Goal: Task Accomplishment & Management: Manage account settings

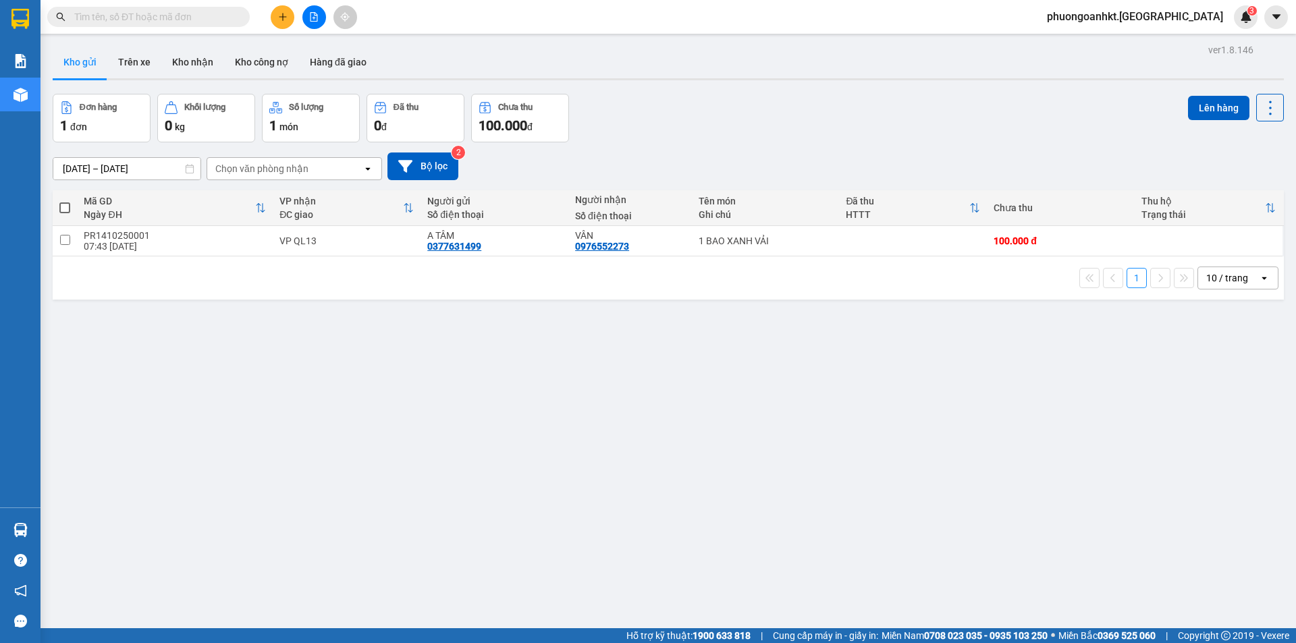
click at [105, 17] on input "text" at bounding box center [153, 16] width 159 height 15
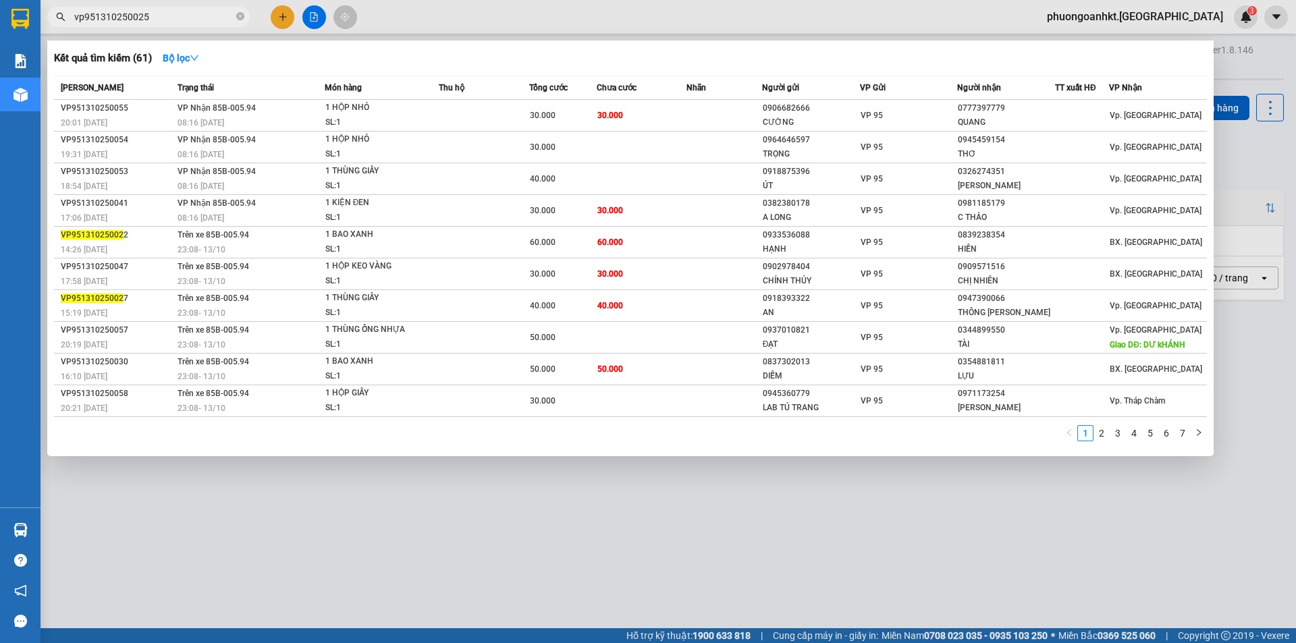
type input "vp951310250025"
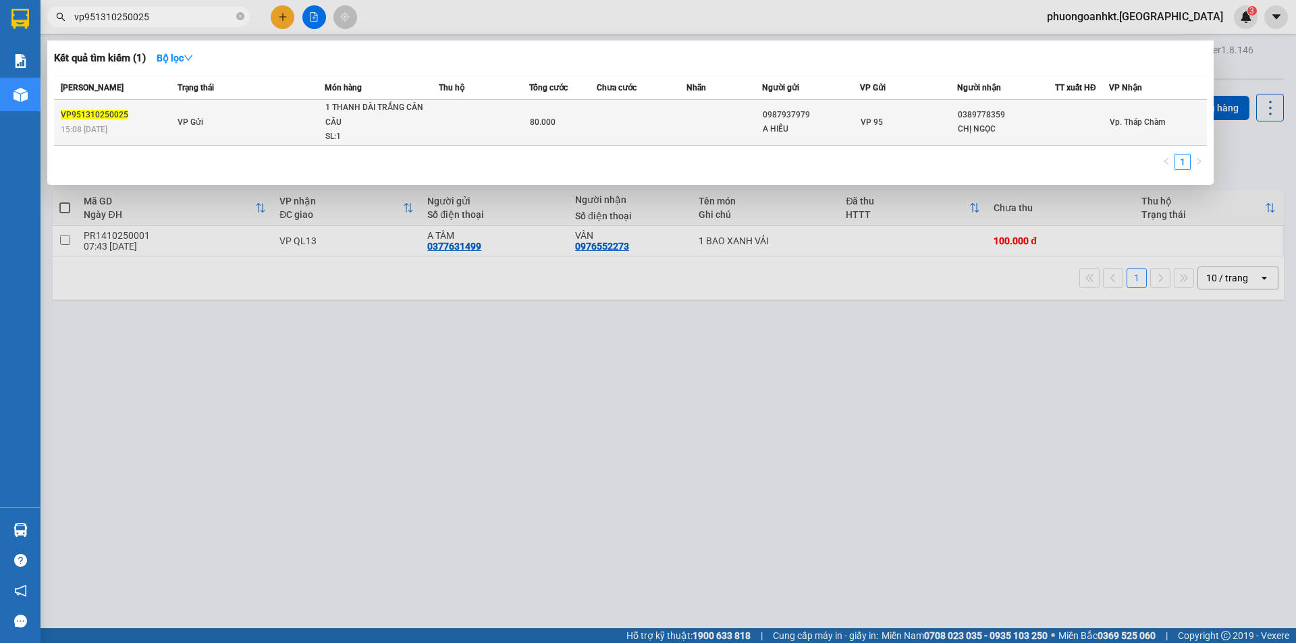
click at [307, 125] on td "VP Gửi" at bounding box center [249, 123] width 151 height 46
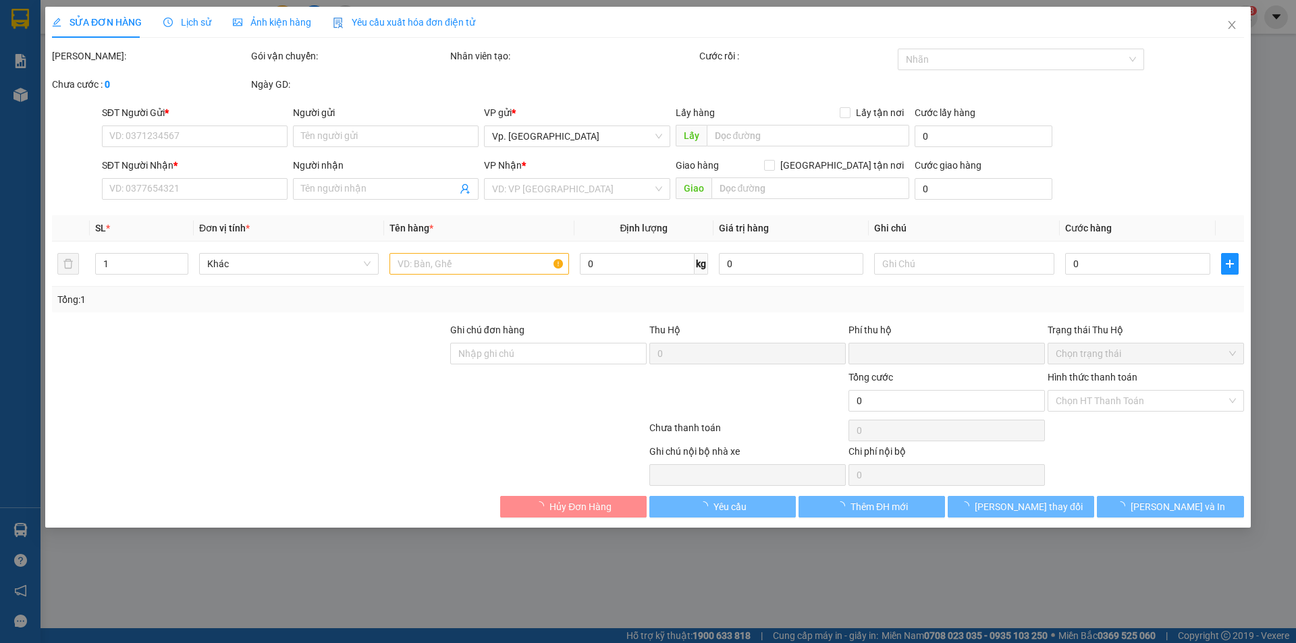
type input "0987937979"
type input "A HIẾU"
type input "0389778359"
type input "CHỊ NGỌC"
type input "0"
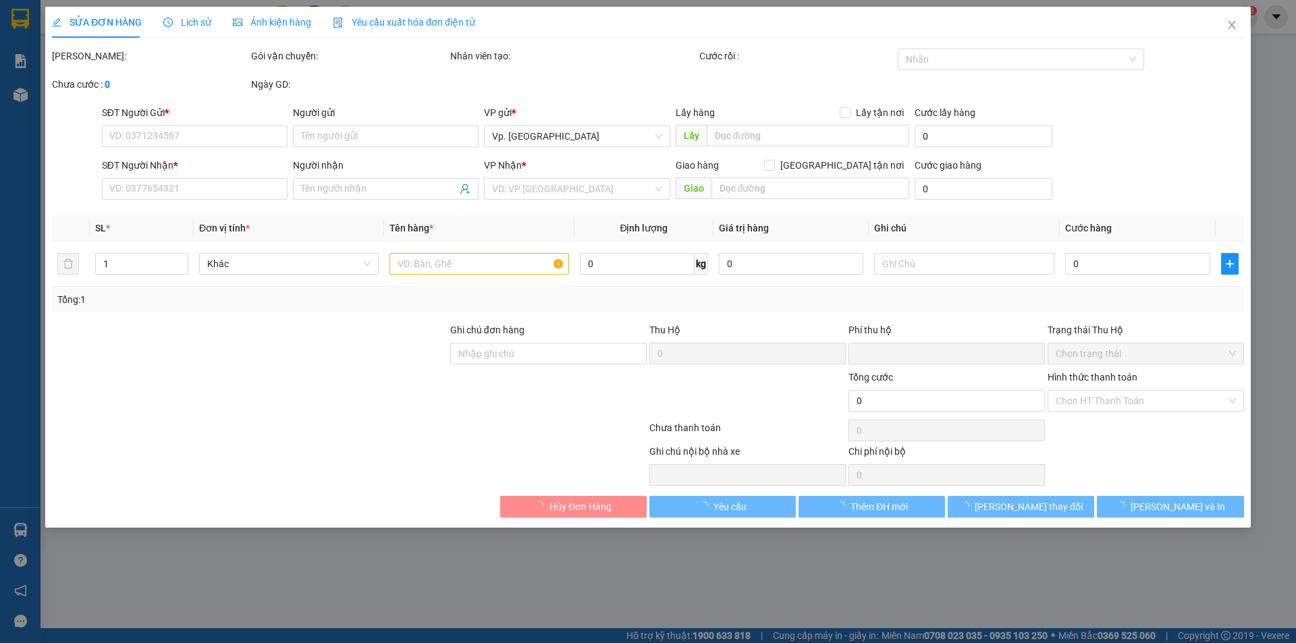
type input "80.000"
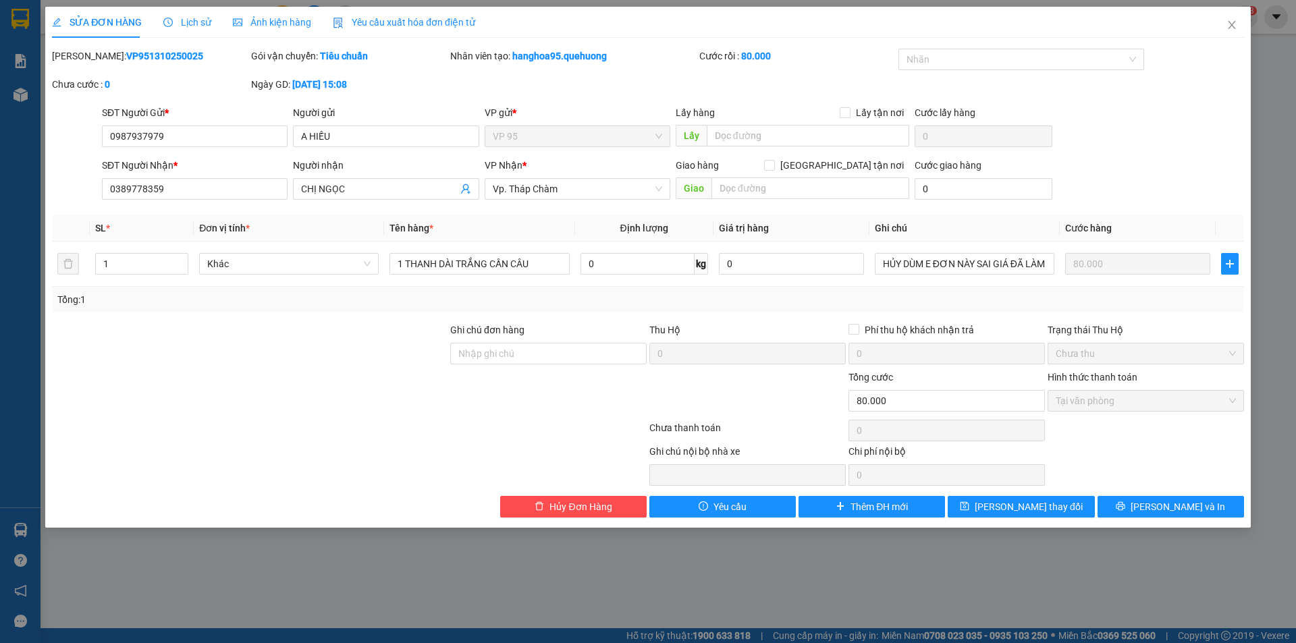
click at [203, 22] on span "Lịch sử" at bounding box center [187, 22] width 48 height 11
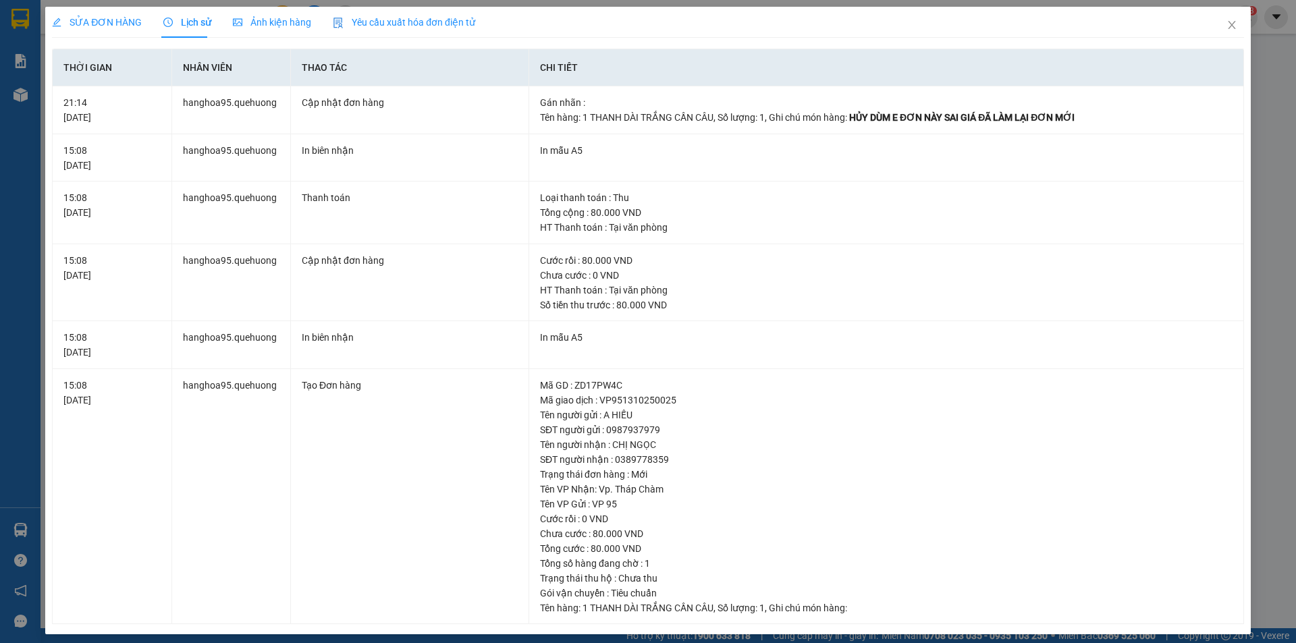
click at [99, 28] on span "SỬA ĐƠN HÀNG" at bounding box center [97, 22] width 90 height 11
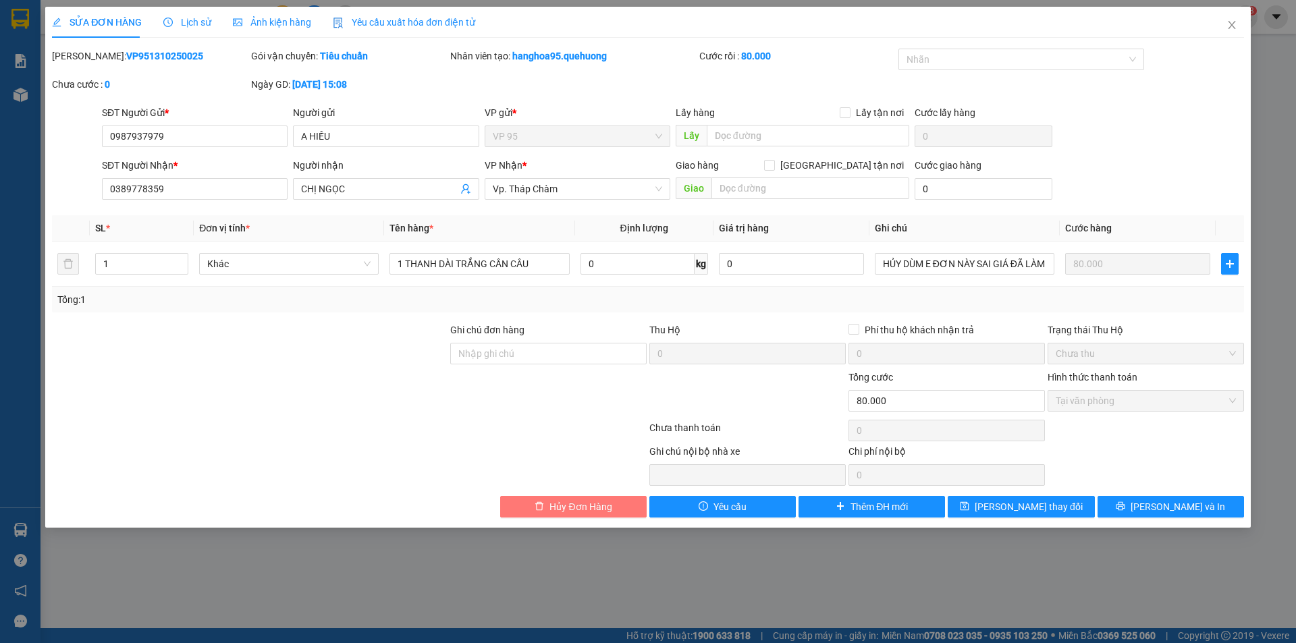
click at [569, 510] on span "Hủy Đơn Hàng" at bounding box center [581, 507] width 62 height 15
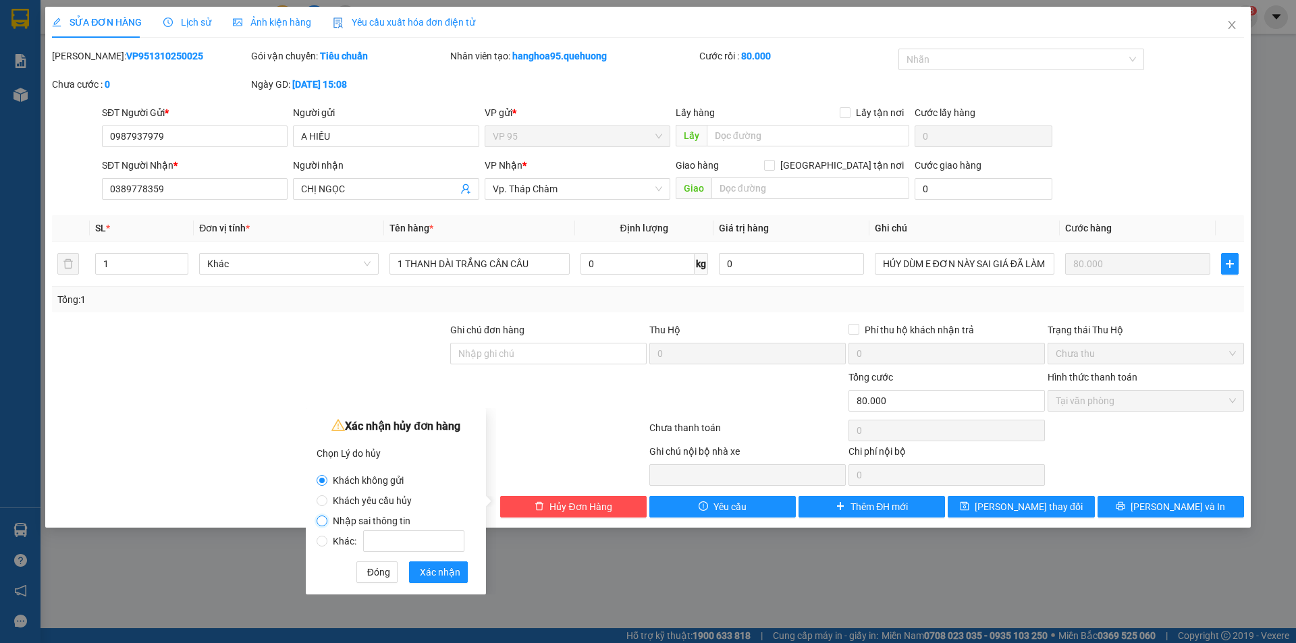
click at [326, 521] on input "Nhập sai thông tin" at bounding box center [322, 521] width 11 height 11
radio input "true"
radio input "false"
click at [450, 581] on button "Xác nhận" at bounding box center [438, 573] width 59 height 22
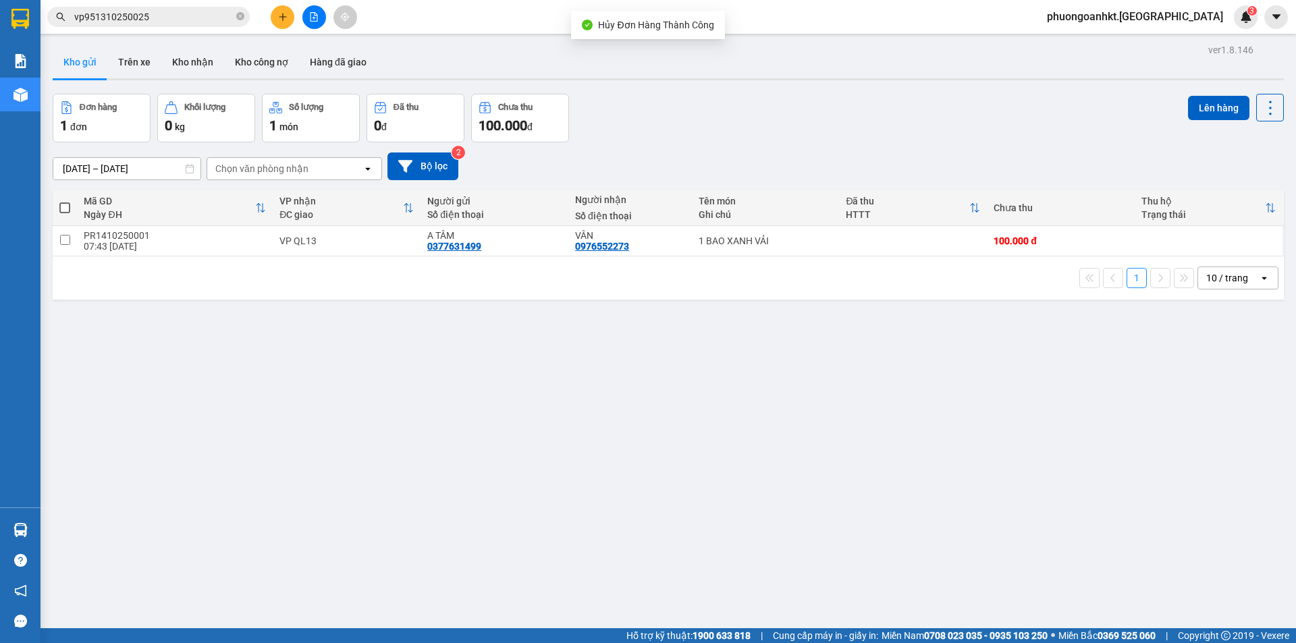
click at [163, 24] on input "vp951310250025" at bounding box center [153, 16] width 159 height 15
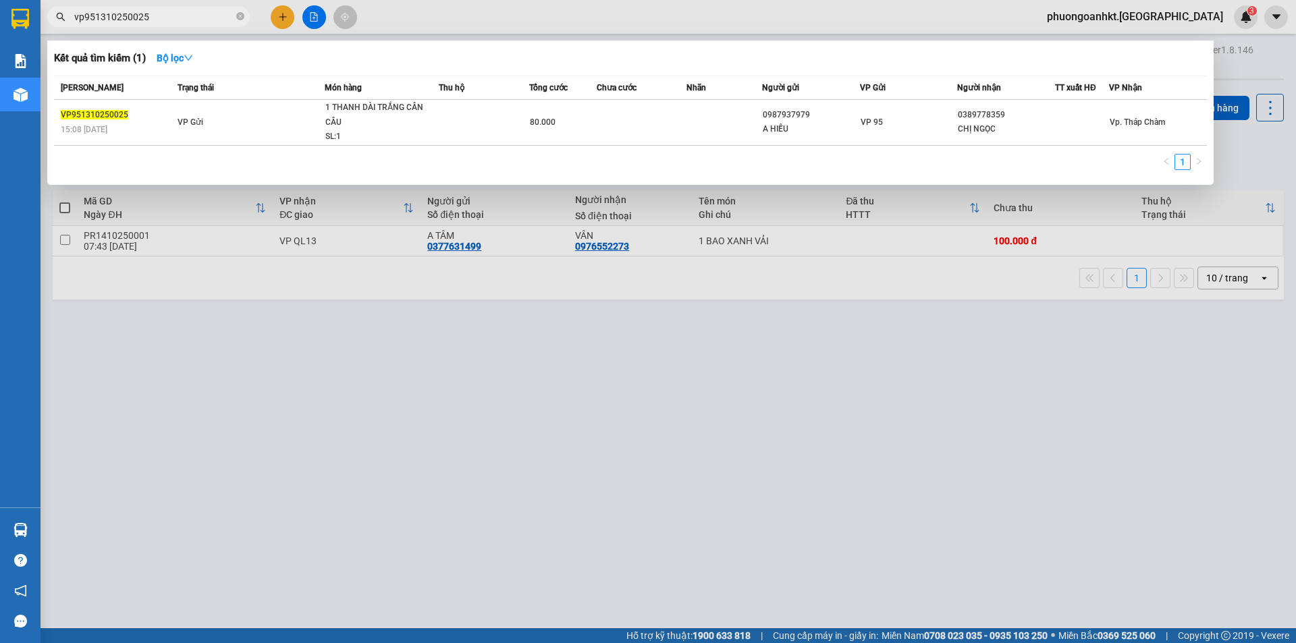
drag, startPoint x: 184, startPoint y: 12, endPoint x: 51, endPoint y: 17, distance: 133.1
click at [51, 17] on span "vp951310250025" at bounding box center [148, 17] width 203 height 20
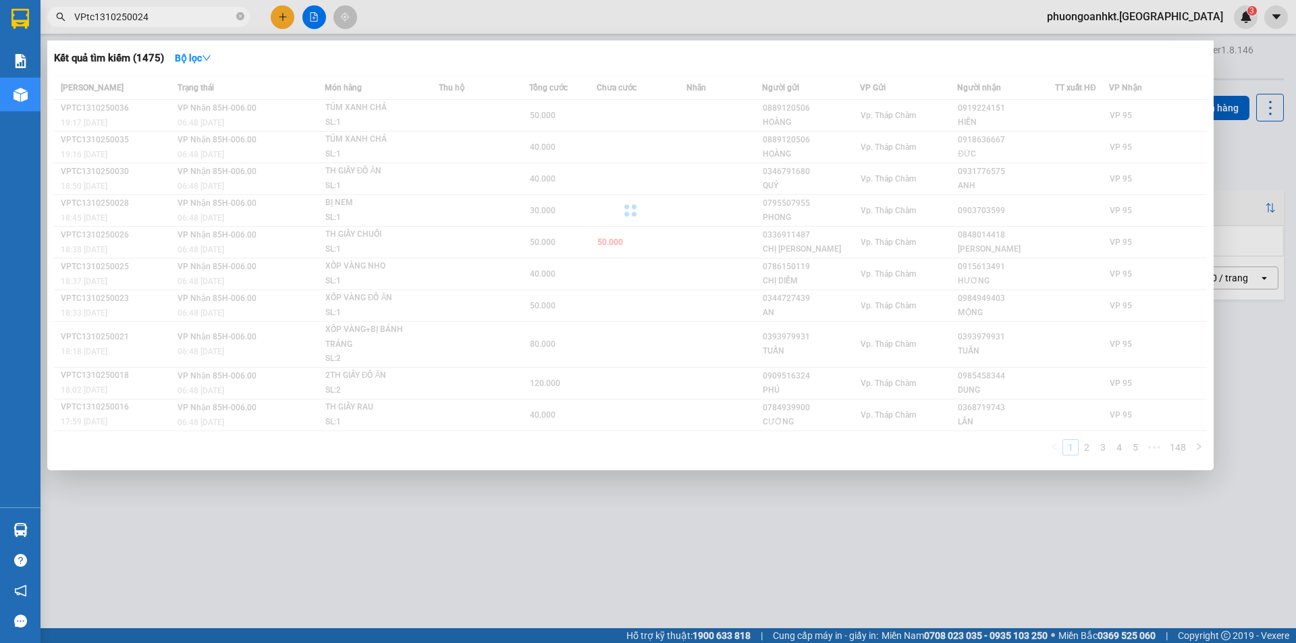
type input "VPtc1310250024"
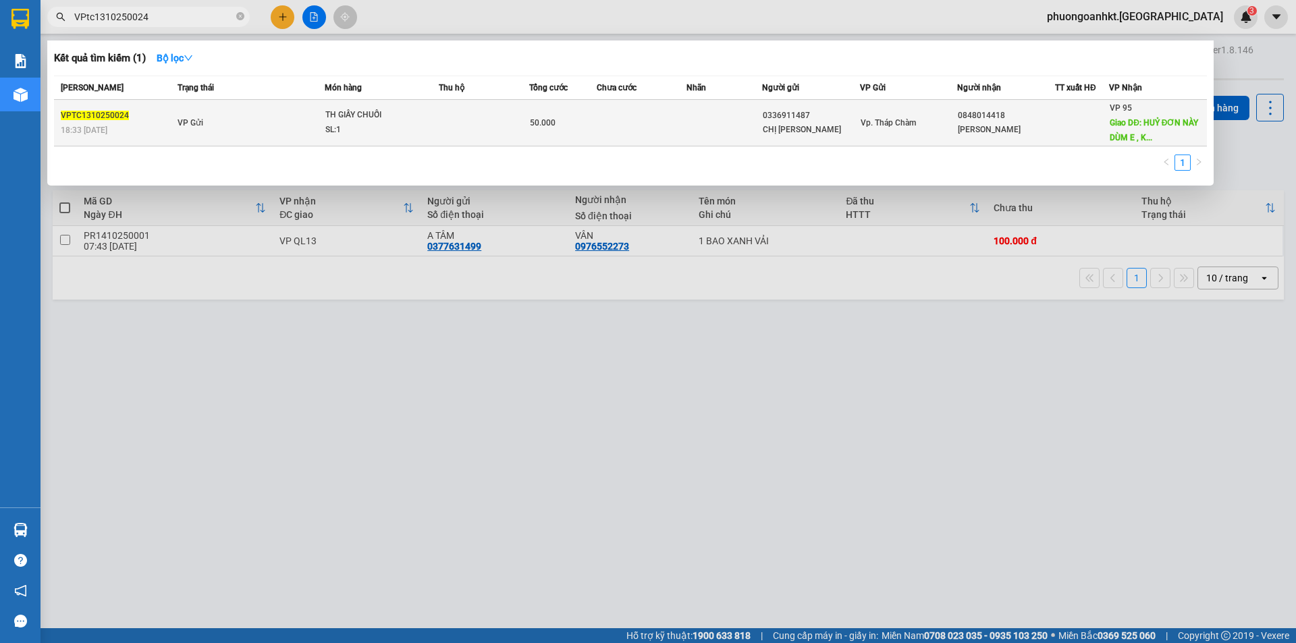
click at [124, 124] on div "18:33 [DATE]" at bounding box center [117, 130] width 113 height 15
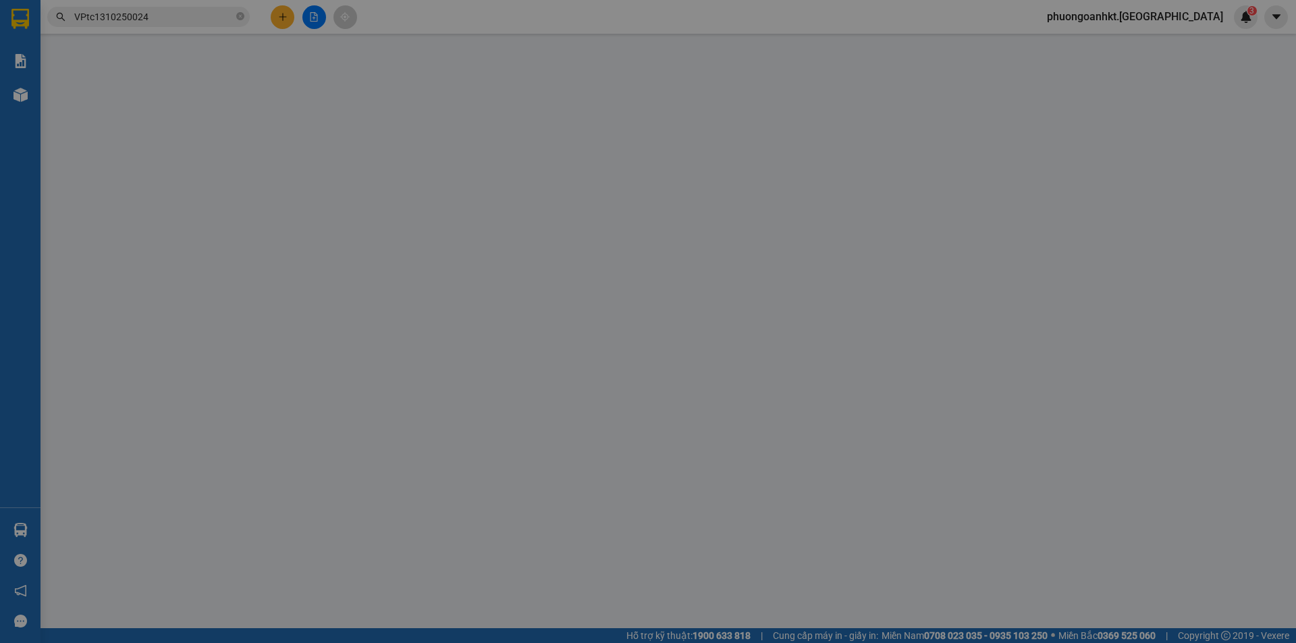
type input "0336911487"
type input "CHỊ [PERSON_NAME]"
type input "0848014418"
type input "[PERSON_NAME]"
type input "HUỶ ĐƠN NÀY DÙM E , KHÁCH BÁO TRẢ CƯỚC TRONG SG"
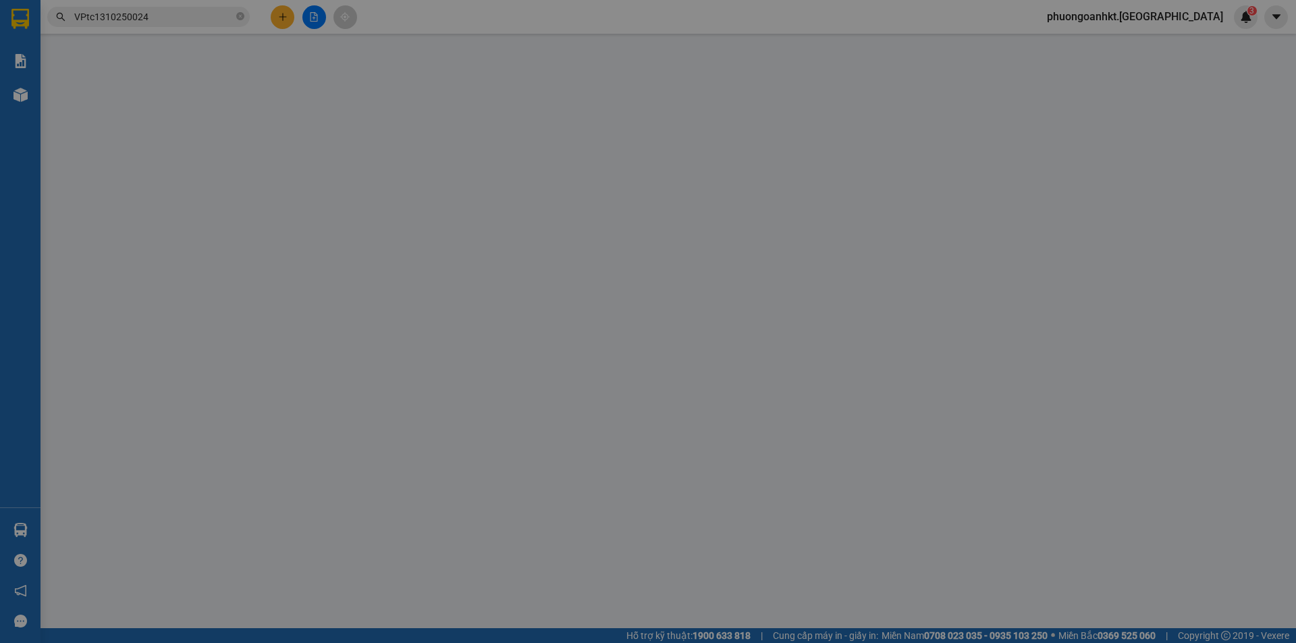
type input "0"
type input "50.000"
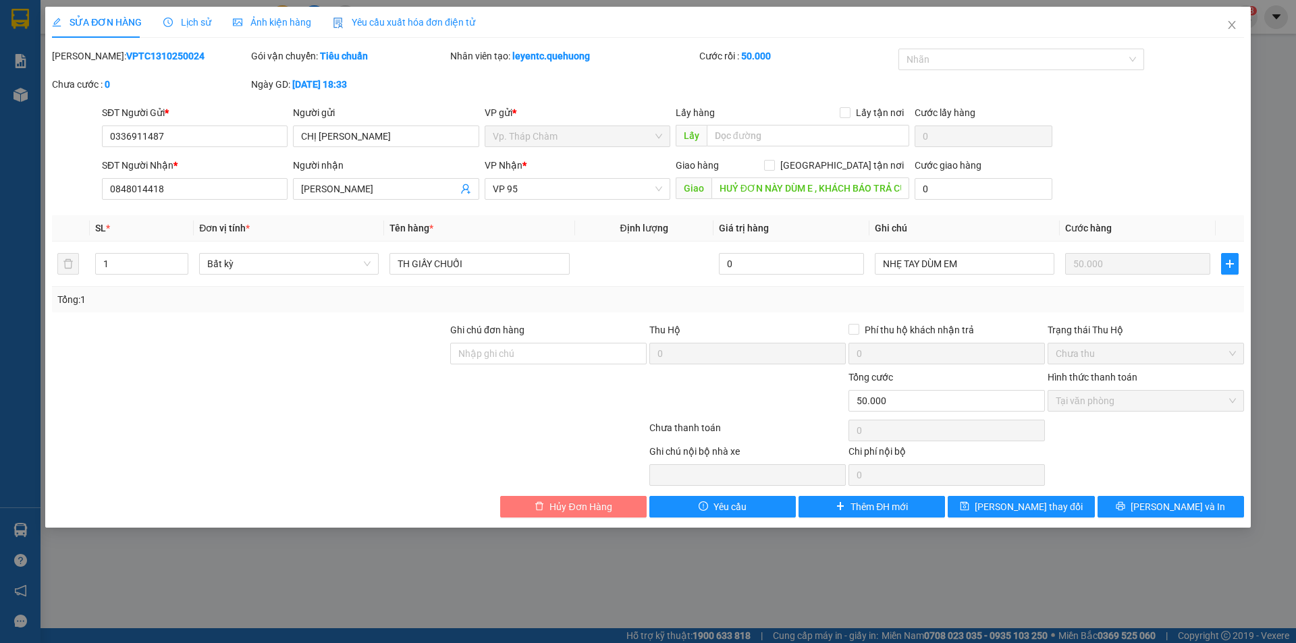
click at [562, 507] on span "Hủy Đơn Hàng" at bounding box center [581, 507] width 62 height 15
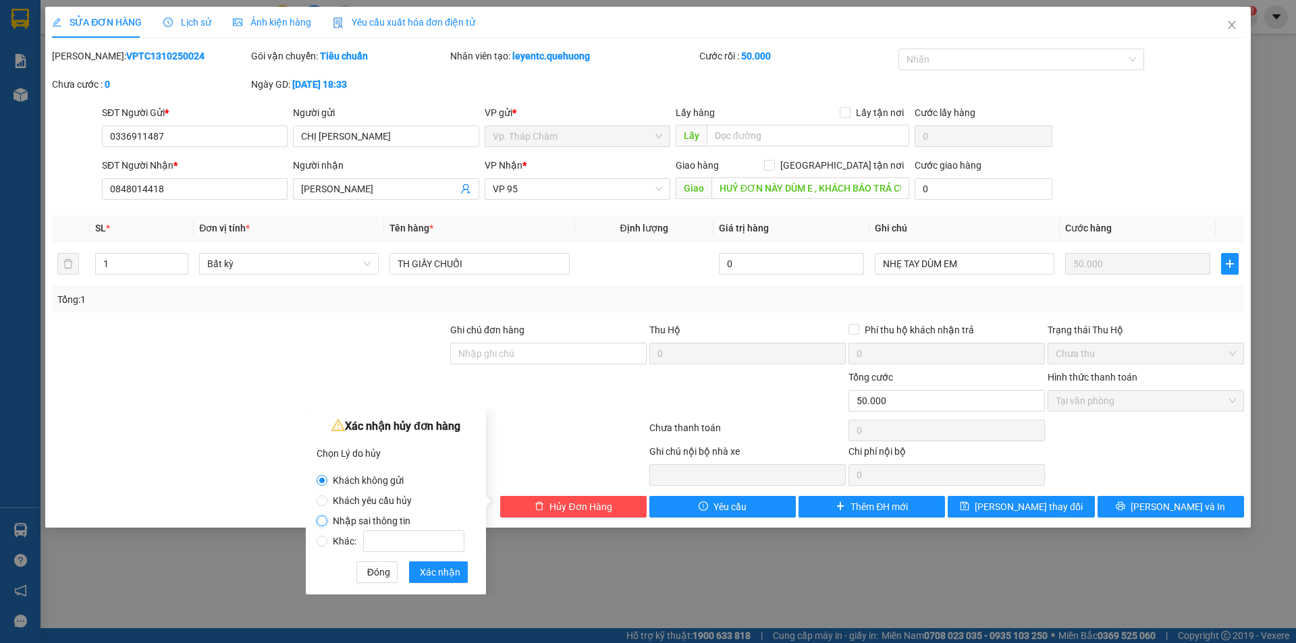
click at [320, 519] on input "Nhập sai thông tin" at bounding box center [322, 521] width 11 height 11
radio input "true"
radio input "false"
click at [454, 575] on span "Xác nhận" at bounding box center [440, 572] width 41 height 15
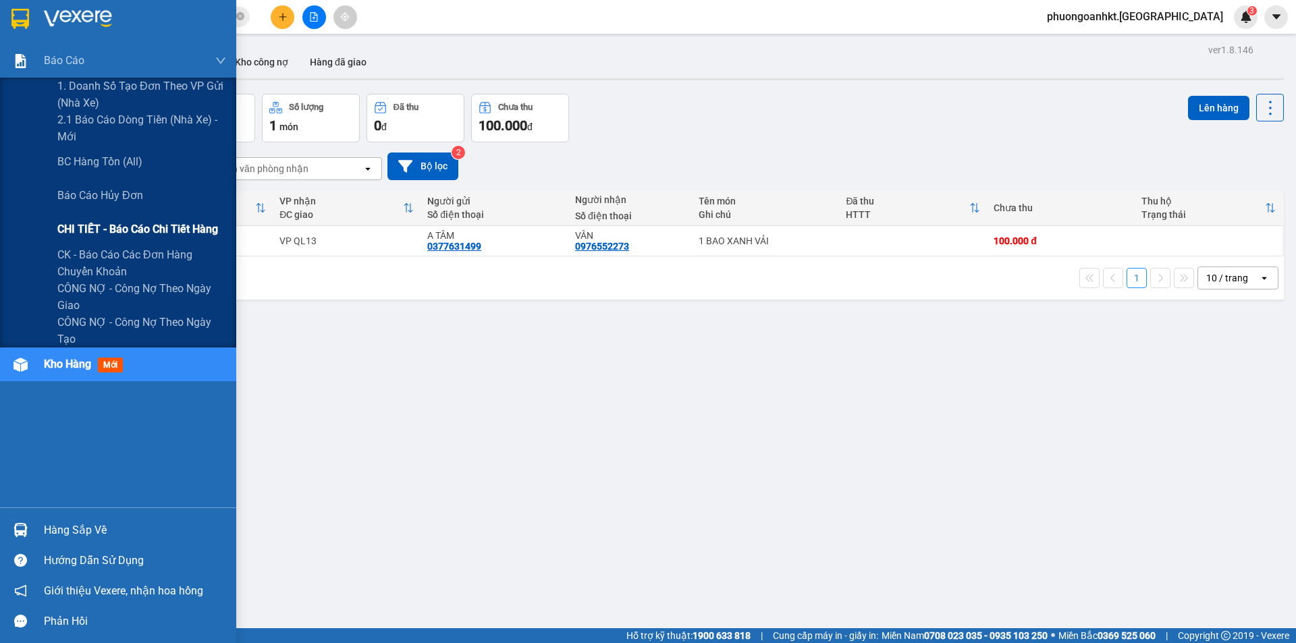
click at [120, 233] on span "CHI TIẾT - Báo cáo chi tiết hàng" at bounding box center [137, 229] width 161 height 17
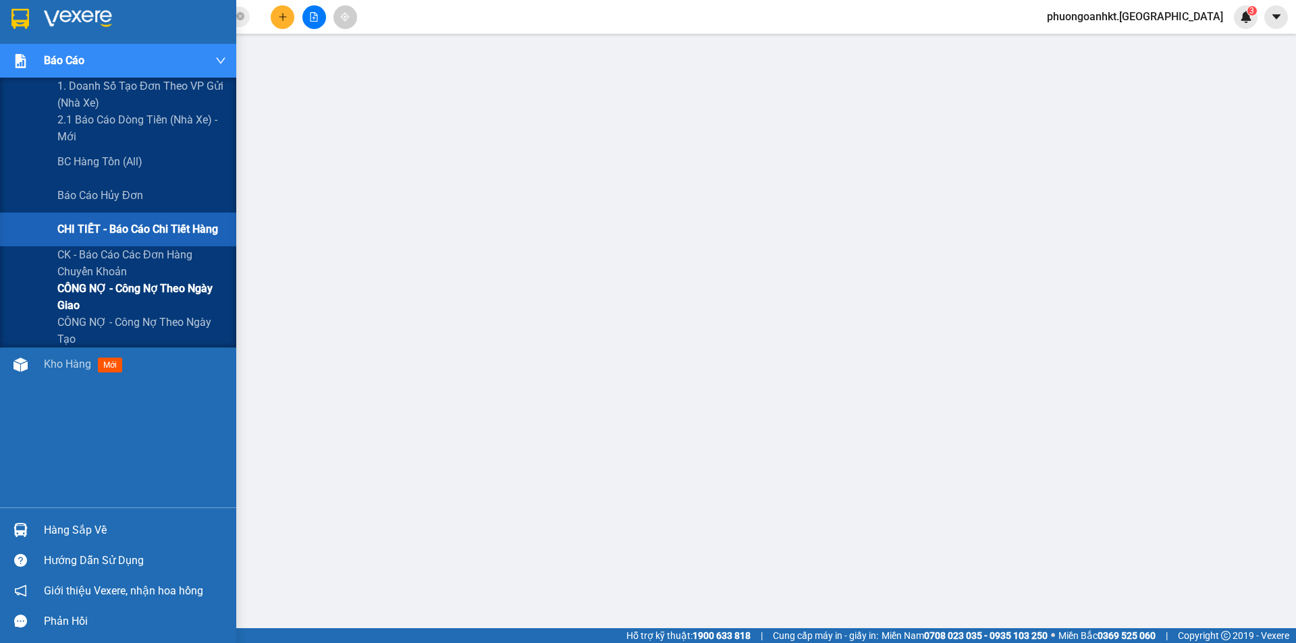
click at [43, 300] on div "CÔNG NỢ - Công nợ theo ngày giao" at bounding box center [118, 297] width 236 height 34
